Goal: Task Accomplishment & Management: Complete application form

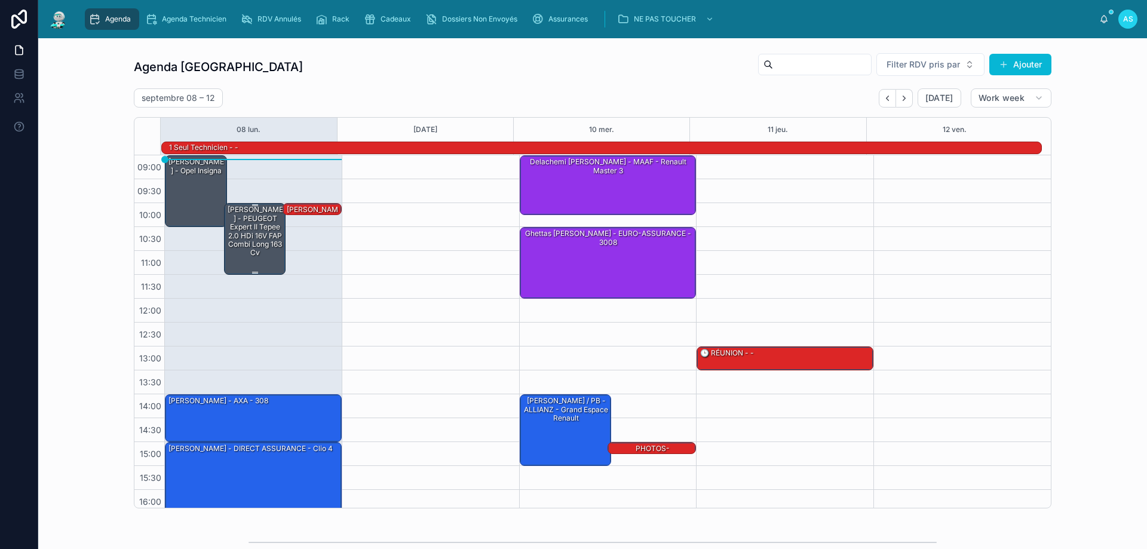
click at [251, 224] on div "[PERSON_NAME] - PEUGEOT Expert II Tepee 2.0 HDi 16V FAP Combi long 163 cv" at bounding box center [255, 231] width 59 height 54
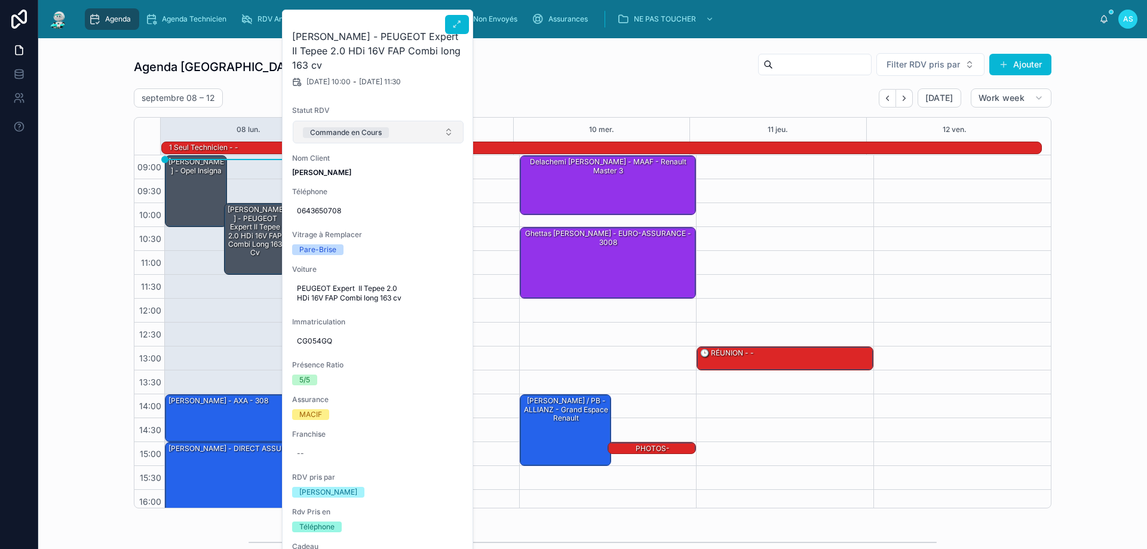
click at [392, 128] on button "Commande en Cours" at bounding box center [378, 132] width 171 height 23
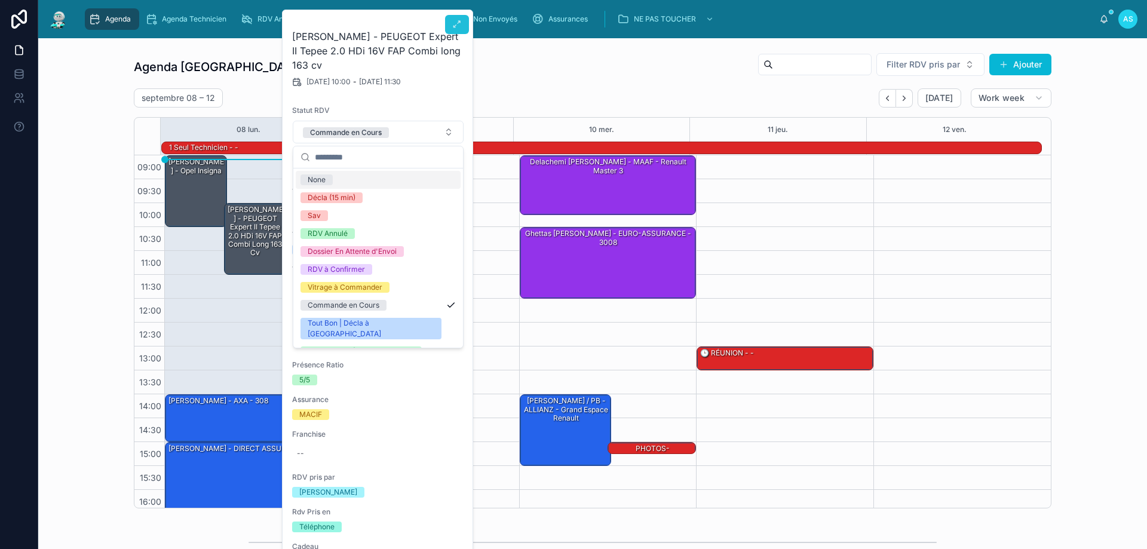
click at [455, 20] on icon at bounding box center [457, 25] width 10 height 10
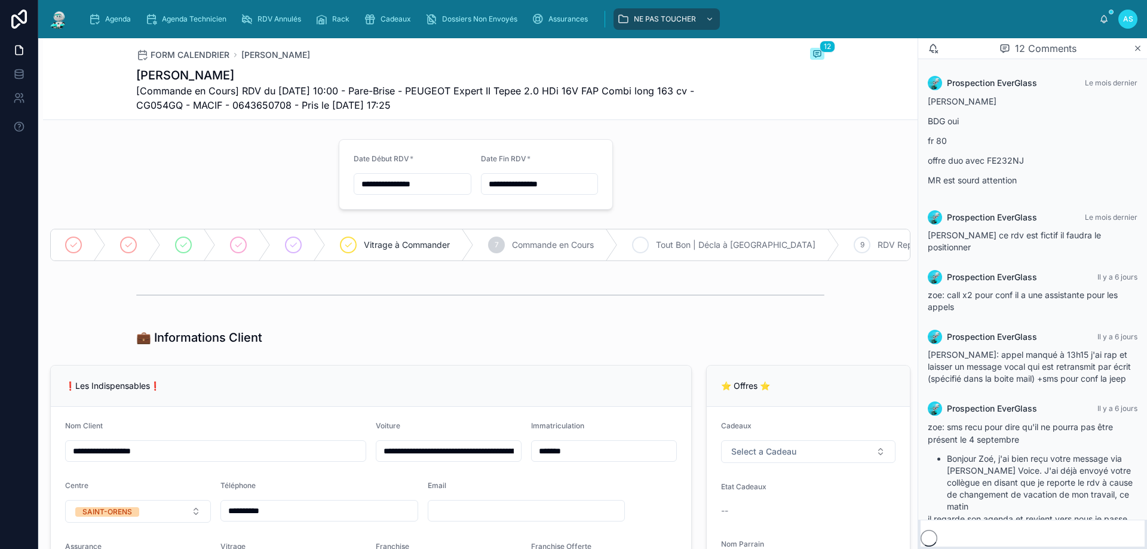
scroll to position [502, 0]
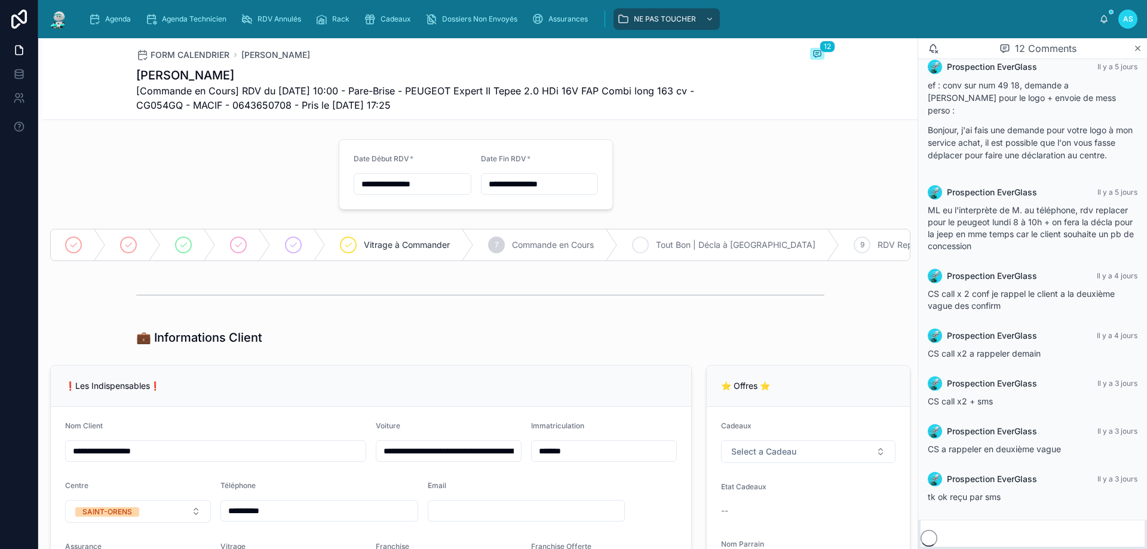
click at [644, 245] on icon at bounding box center [641, 245] width 10 height 10
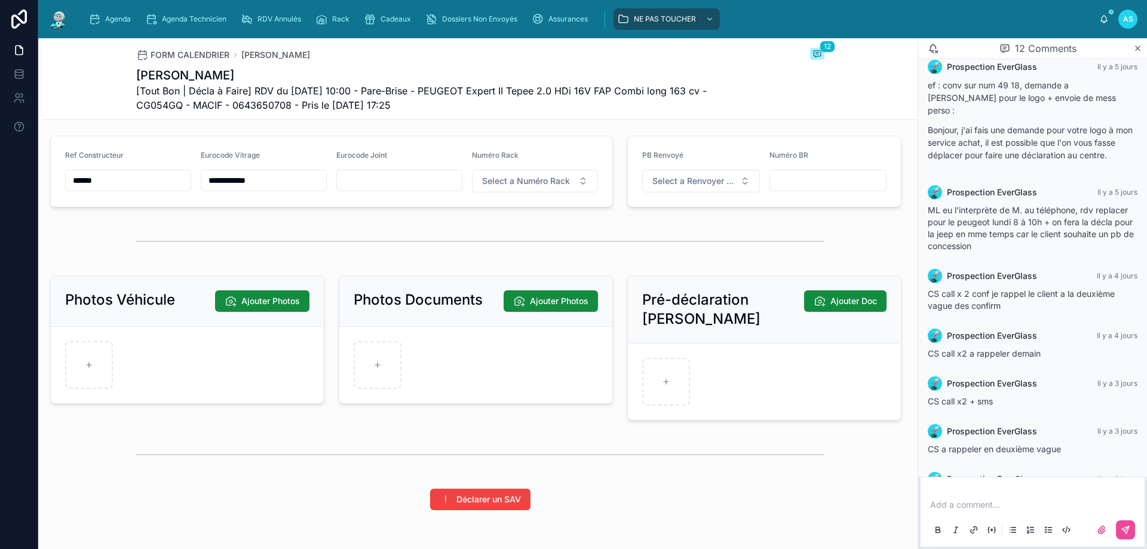
scroll to position [1243, 0]
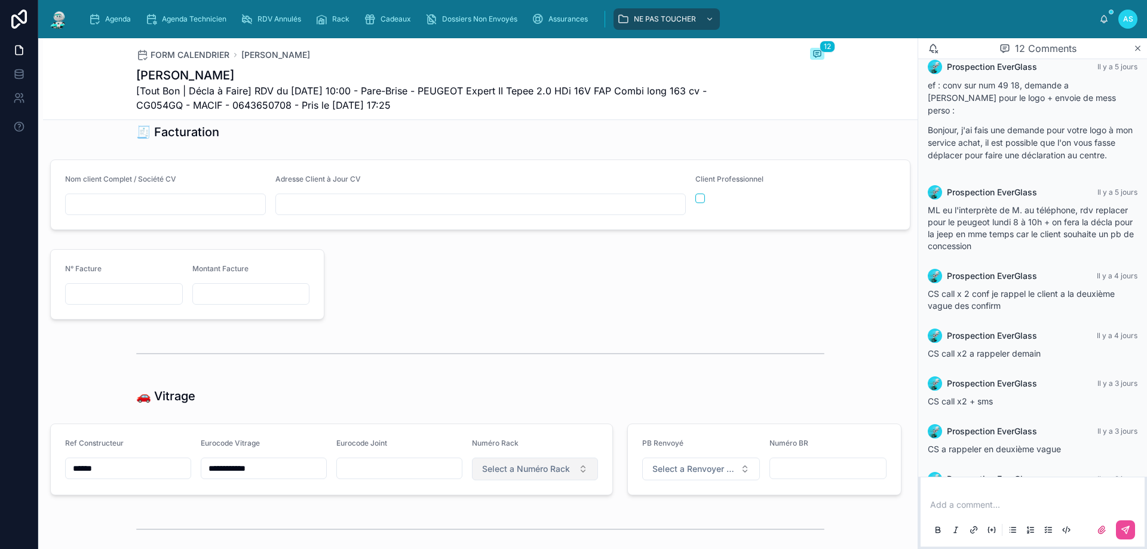
click at [517, 480] on button "Select a Numéro Rack" at bounding box center [535, 469] width 126 height 23
click at [486, 360] on div "5" at bounding box center [529, 362] width 143 height 17
click at [105, 14] on div "Agenda" at bounding box center [111, 19] width 47 height 19
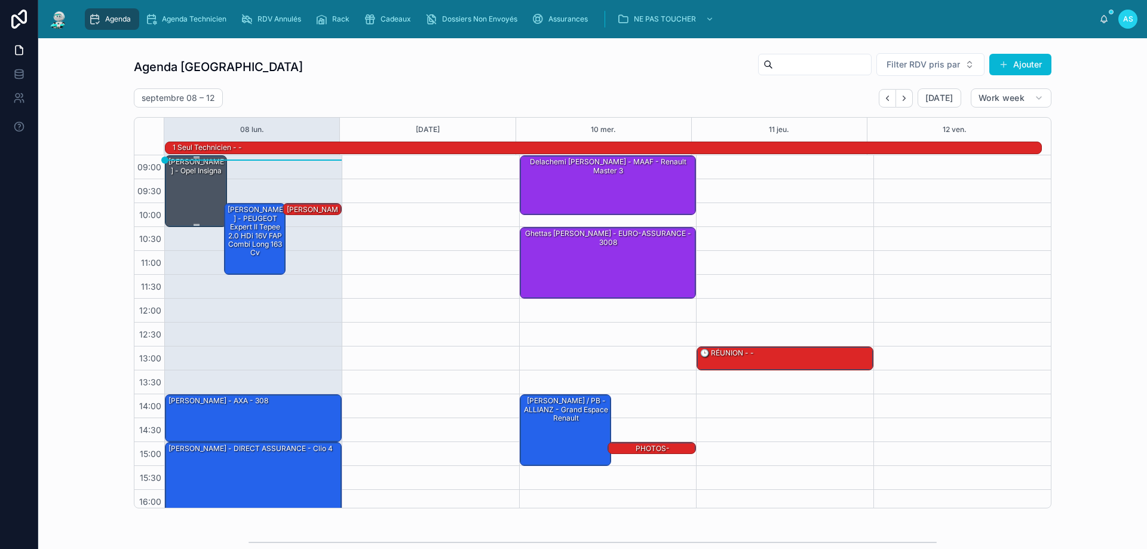
click at [191, 176] on div "[PERSON_NAME] - Opel insigna" at bounding box center [196, 166] width 59 height 20
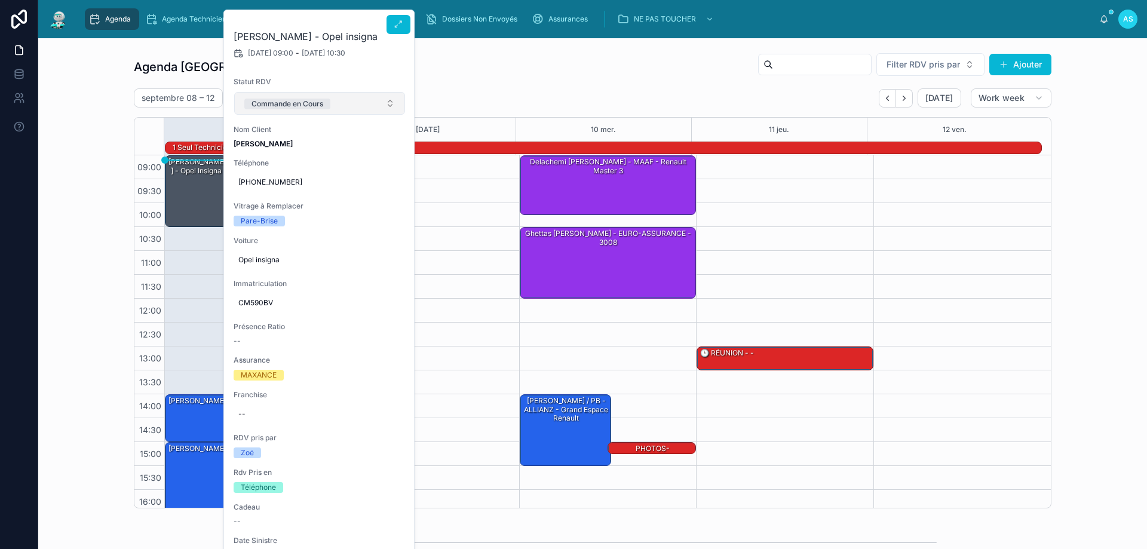
click at [331, 112] on button "Commande en Cours" at bounding box center [319, 103] width 171 height 23
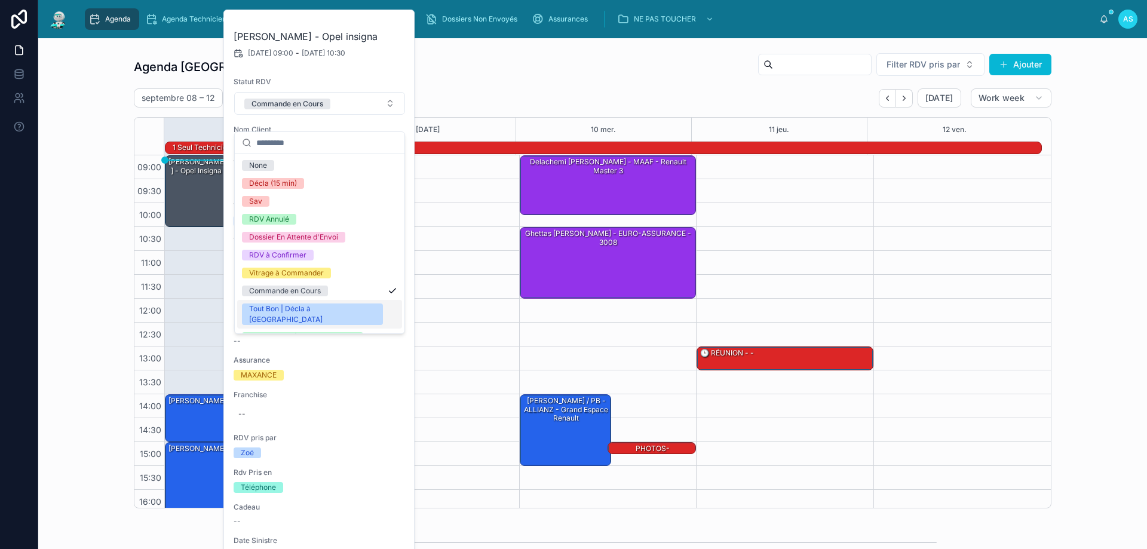
click at [316, 312] on div "Tout Bon | Décla à [GEOGRAPHIC_DATA]" at bounding box center [312, 314] width 127 height 22
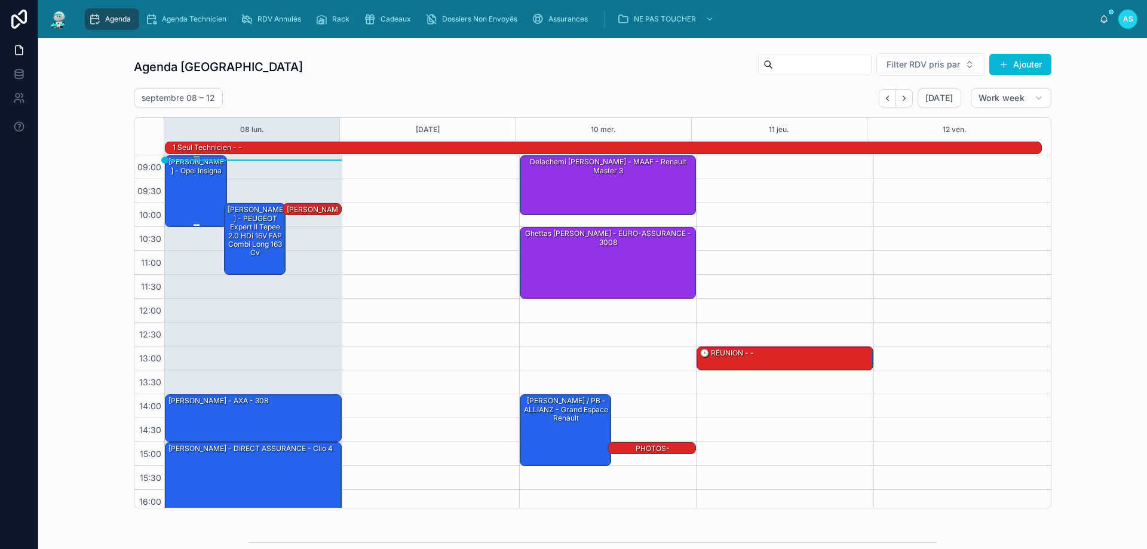
click at [186, 199] on div "[PERSON_NAME] - Opel insigna" at bounding box center [196, 190] width 59 height 69
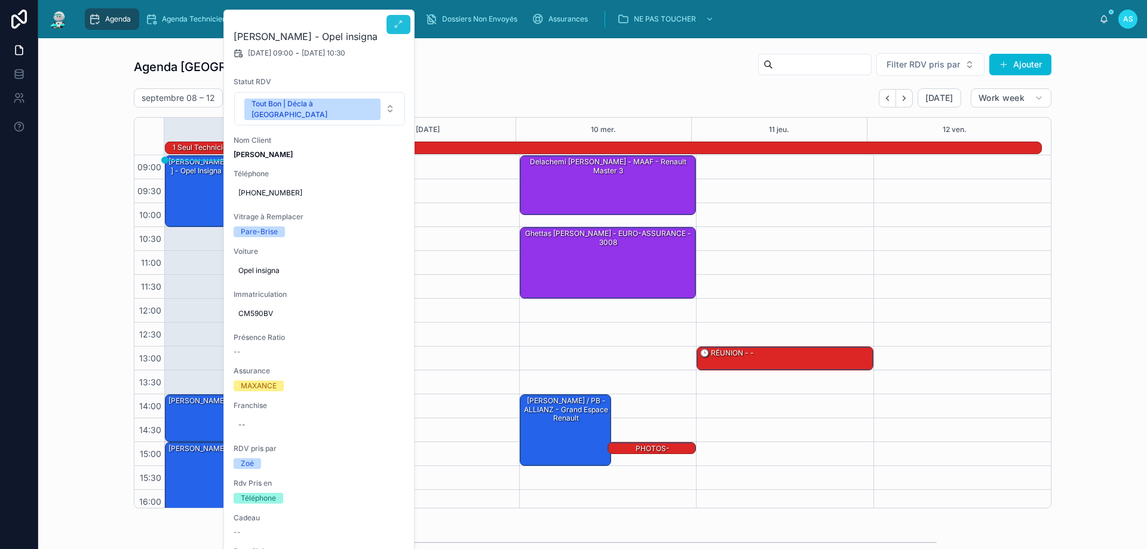
click at [394, 25] on icon at bounding box center [399, 25] width 10 height 10
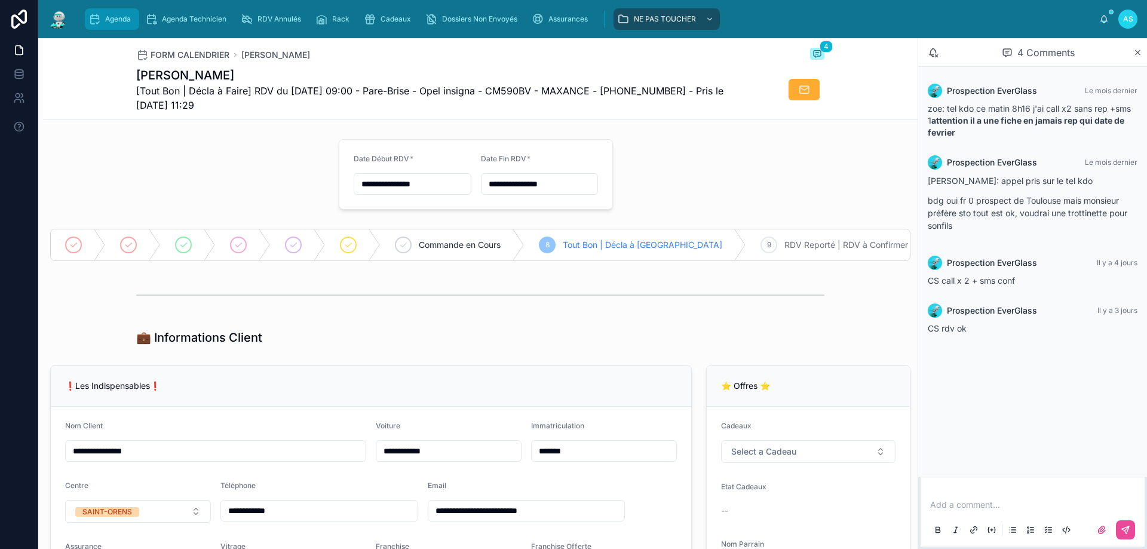
click at [119, 16] on span "Agenda" at bounding box center [118, 19] width 26 height 10
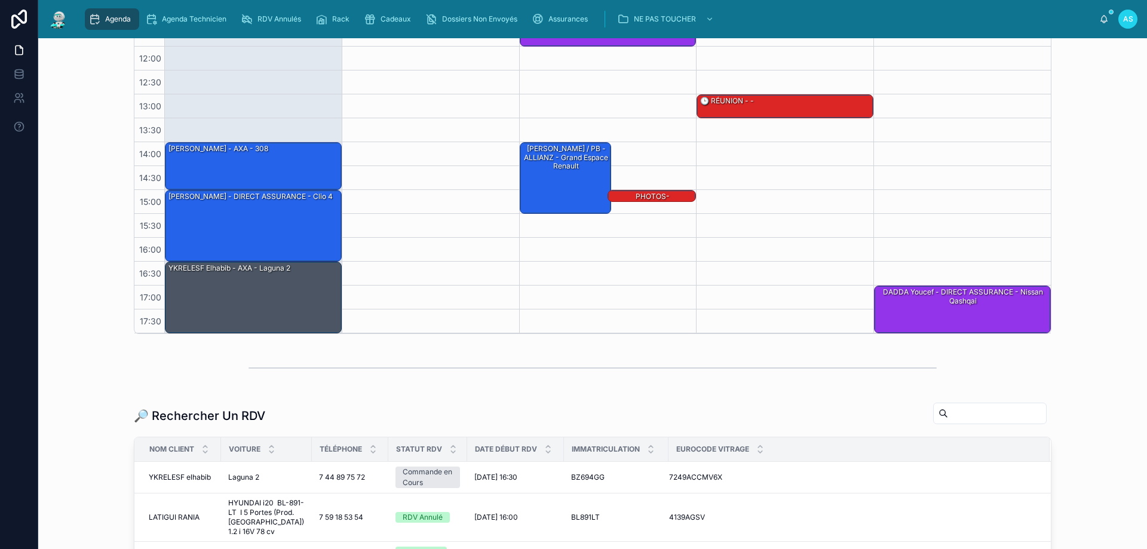
scroll to position [299, 0]
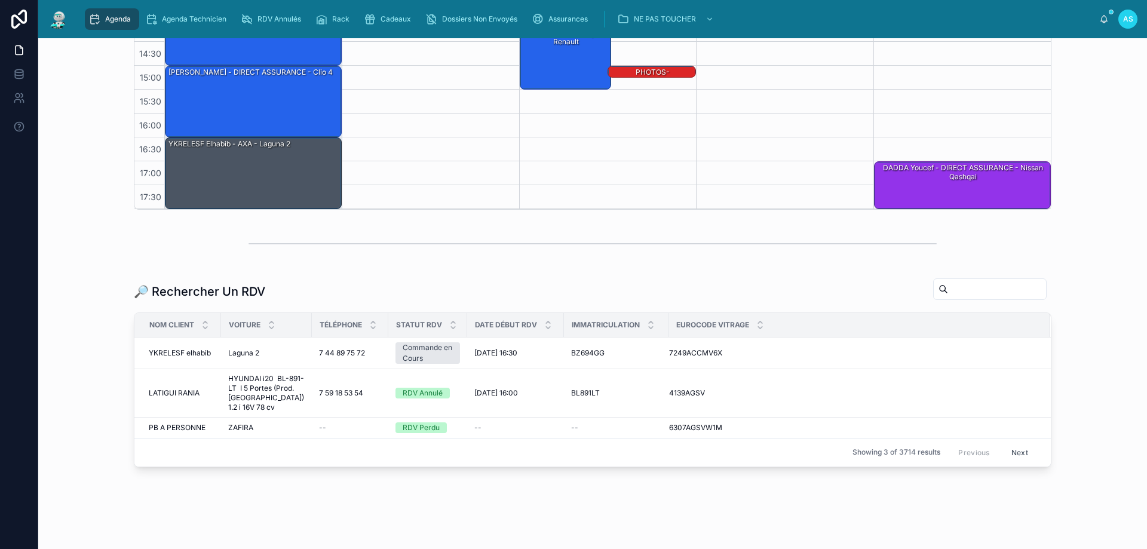
click at [965, 283] on input "text" at bounding box center [997, 289] width 98 height 17
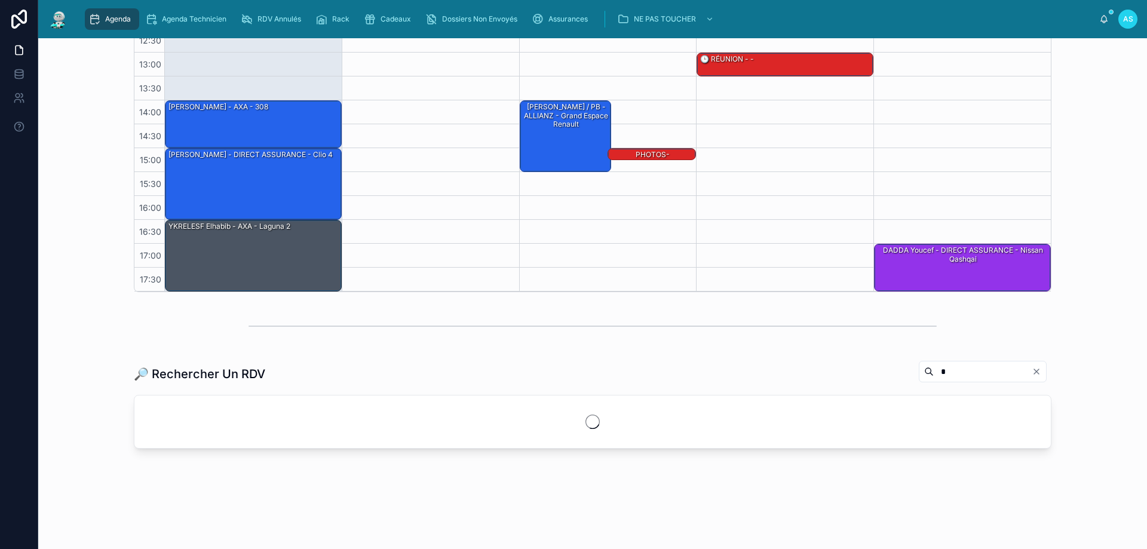
scroll to position [216, 0]
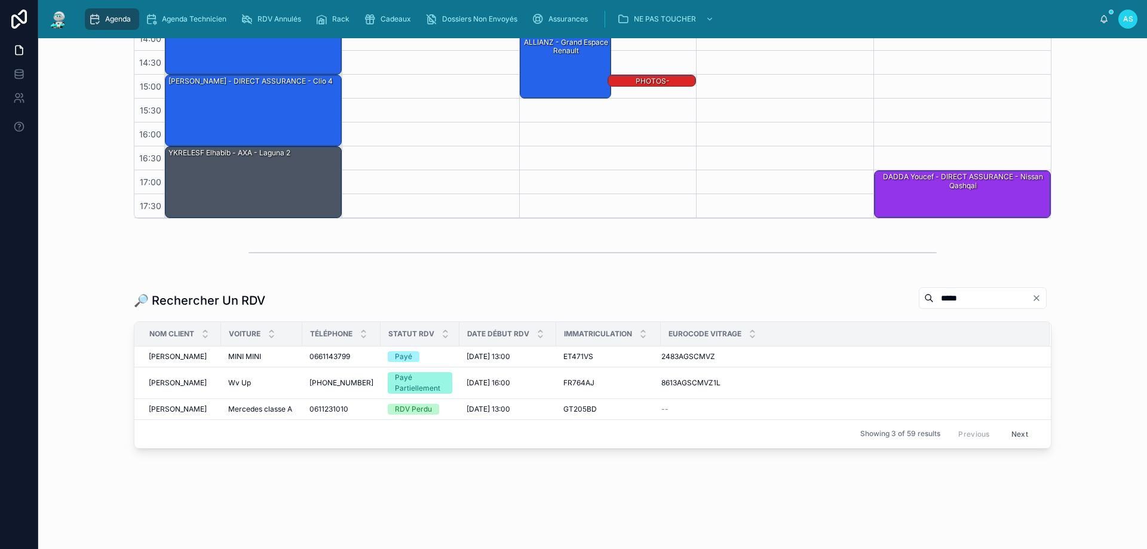
scroll to position [216, 0]
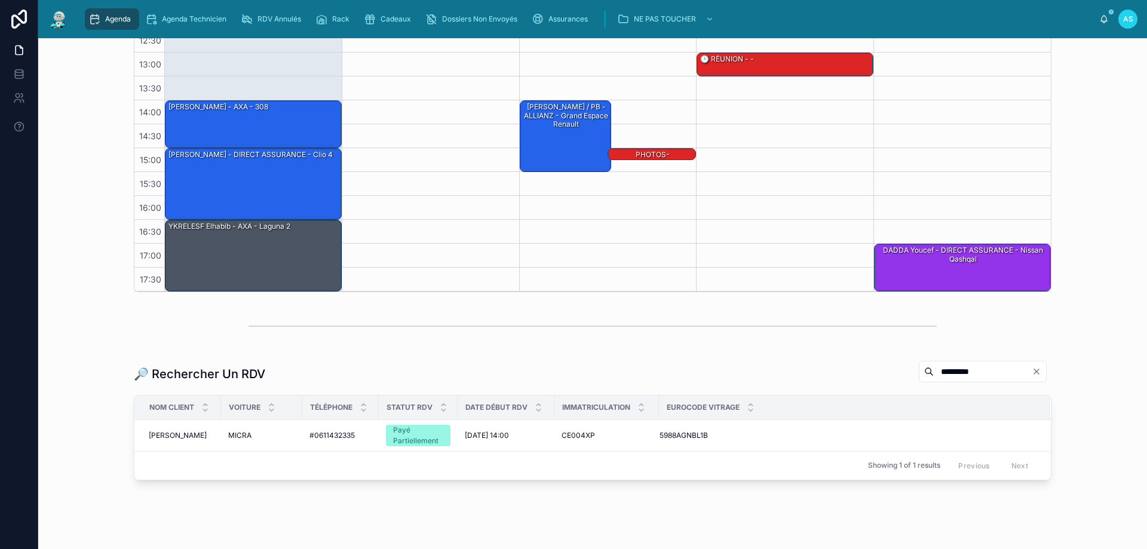
scroll to position [248, 0]
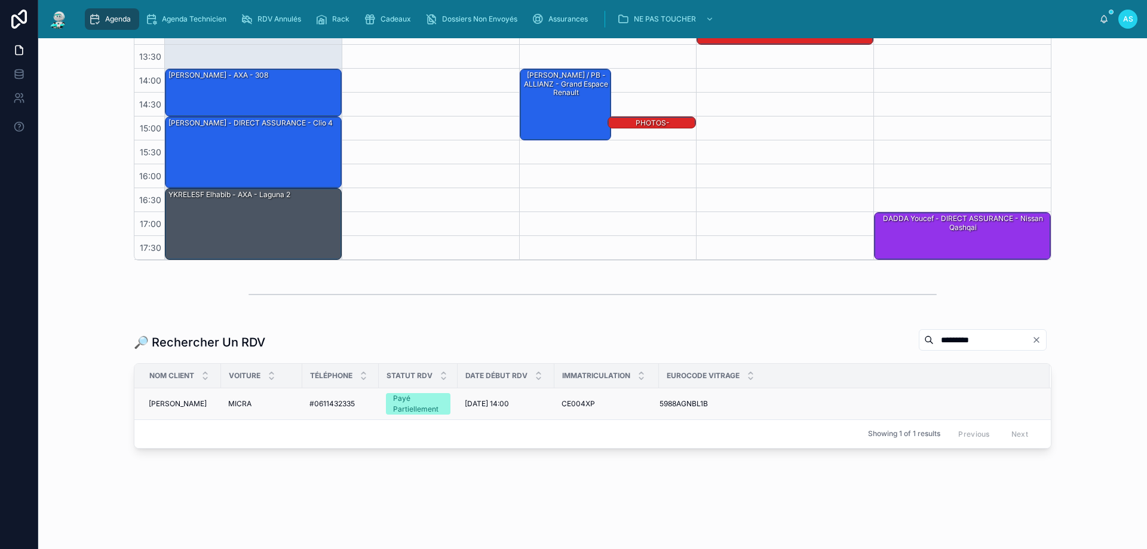
type input "*********"
click at [249, 405] on span "MICRA" at bounding box center [239, 404] width 23 height 10
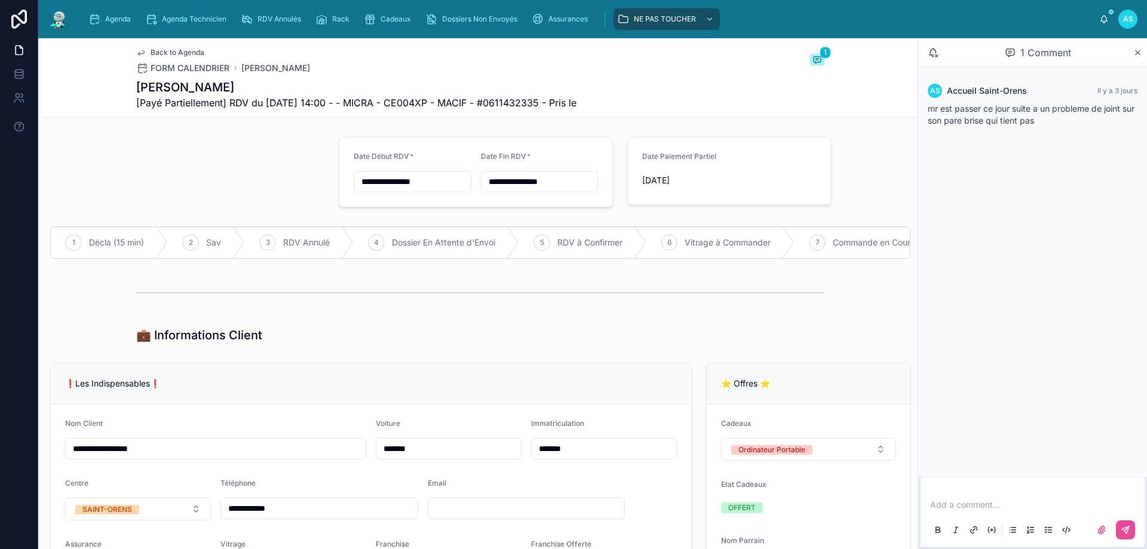
drag, startPoint x: 224, startPoint y: 425, endPoint x: 500, endPoint y: 339, distance: 289.0
click at [503, 339] on div "💼 Informations Client" at bounding box center [480, 335] width 688 height 17
click at [96, 13] on div "Agenda" at bounding box center [111, 19] width 47 height 19
